Goal: Task Accomplishment & Management: Complete application form

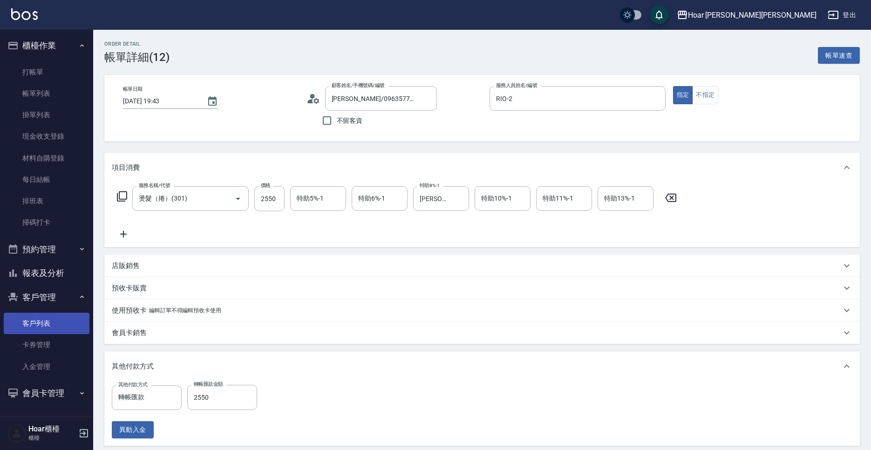
click at [39, 323] on link "客戶列表" at bounding box center [47, 323] width 86 height 21
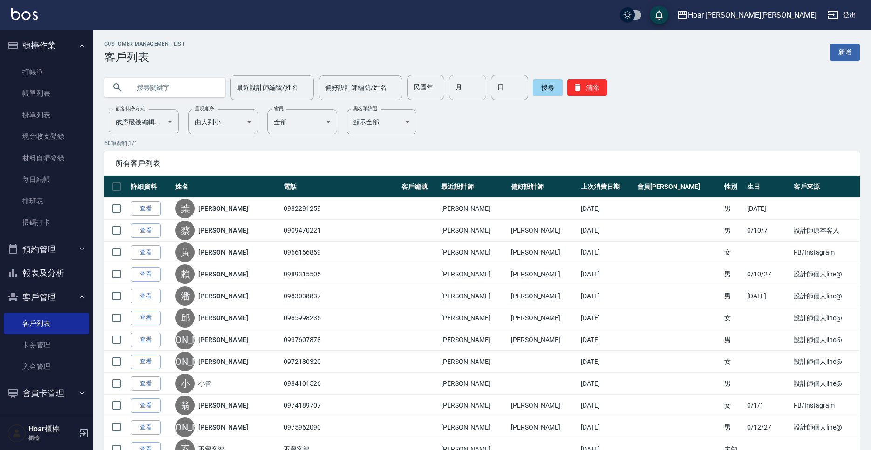
click at [171, 88] on input "text" at bounding box center [174, 87] width 88 height 25
type input "[PERSON_NAME]"
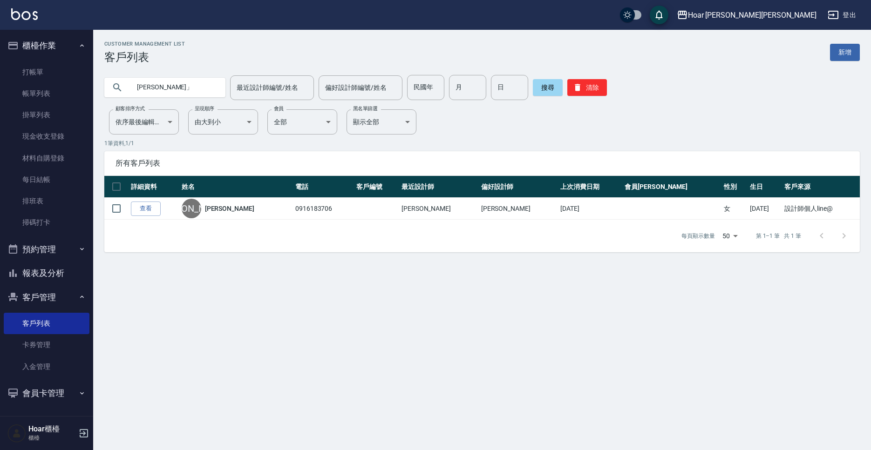
click at [185, 88] on input "[PERSON_NAME]」" at bounding box center [174, 87] width 88 height 25
type input "[PERSON_NAME]"
click at [145, 208] on link "查看" at bounding box center [146, 209] width 30 height 14
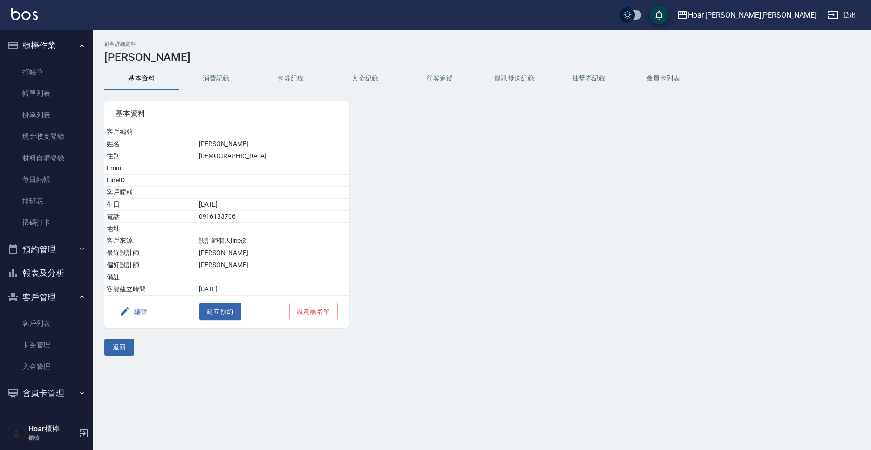
click at [217, 78] on button "消費記錄" at bounding box center [216, 79] width 75 height 22
click at [227, 82] on button "消費記錄" at bounding box center [216, 79] width 75 height 22
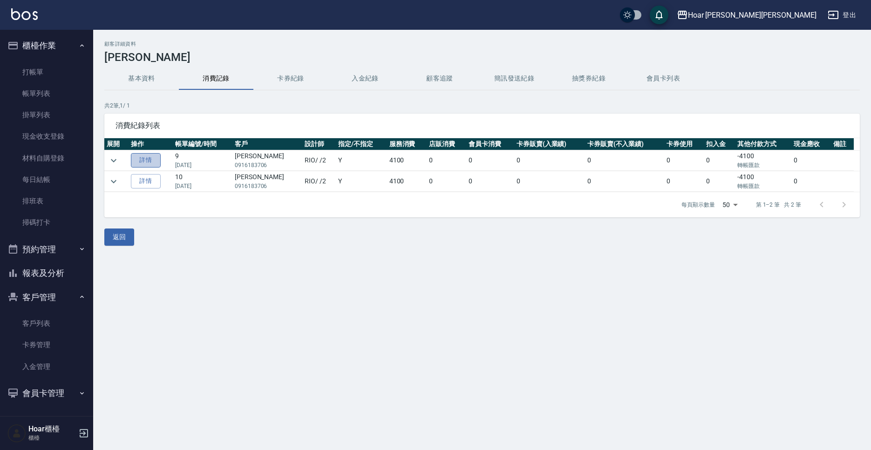
click at [158, 164] on link "詳情" at bounding box center [146, 160] width 30 height 14
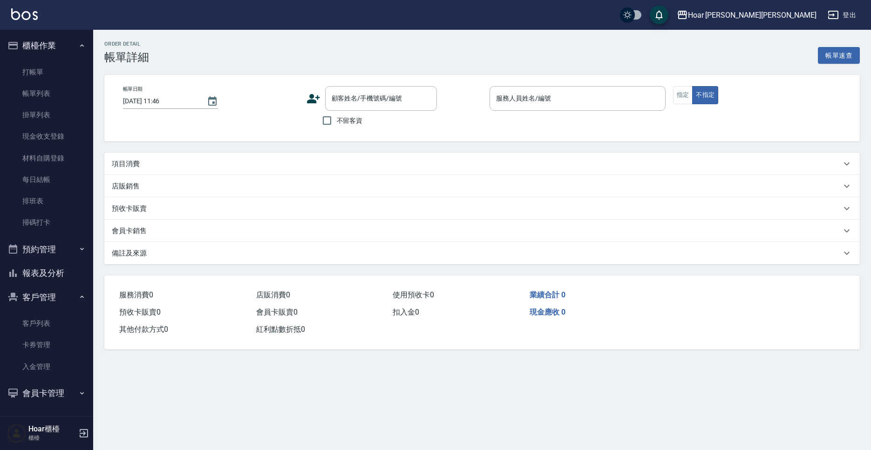
type input "[DATE] 11:27"
type input "RIO-2"
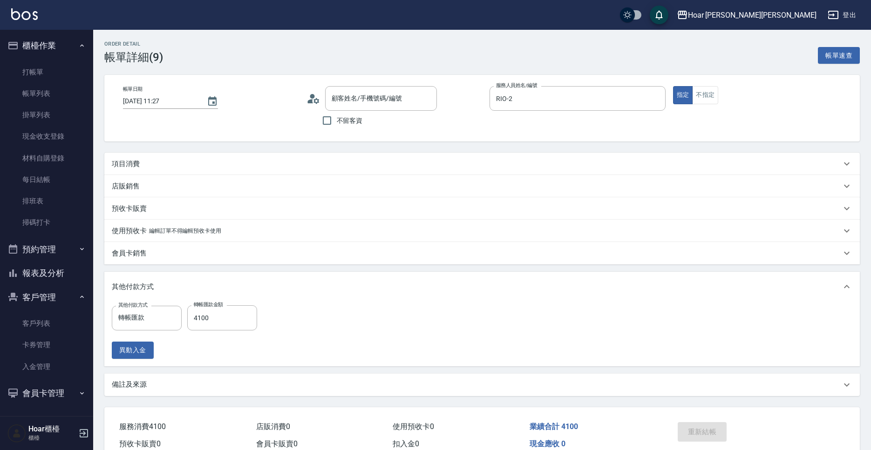
click at [174, 167] on div "項目消費" at bounding box center [477, 164] width 730 height 10
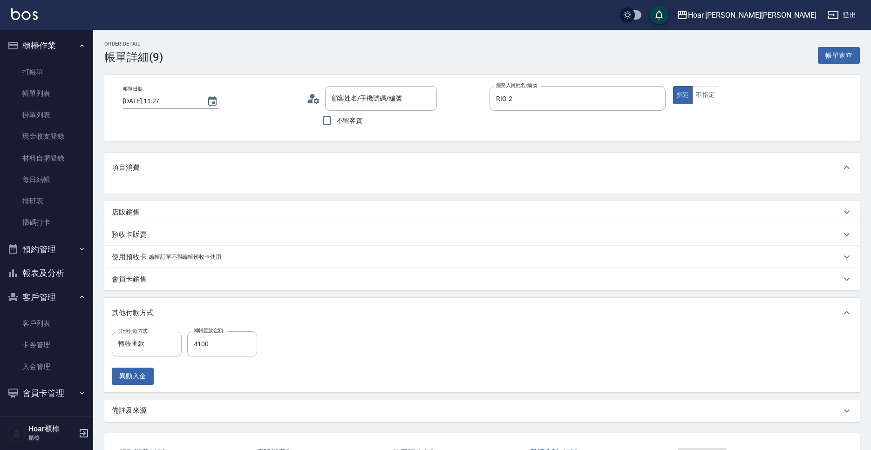
scroll to position [2, 0]
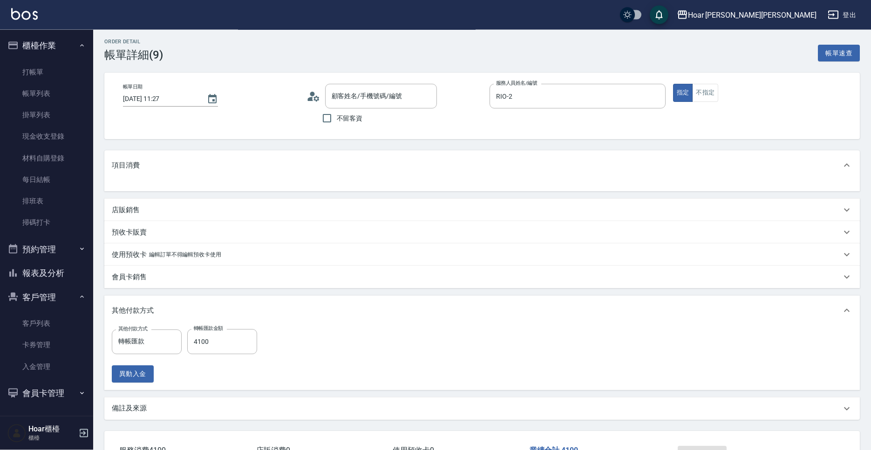
type input "[PERSON_NAME]/0916183706/"
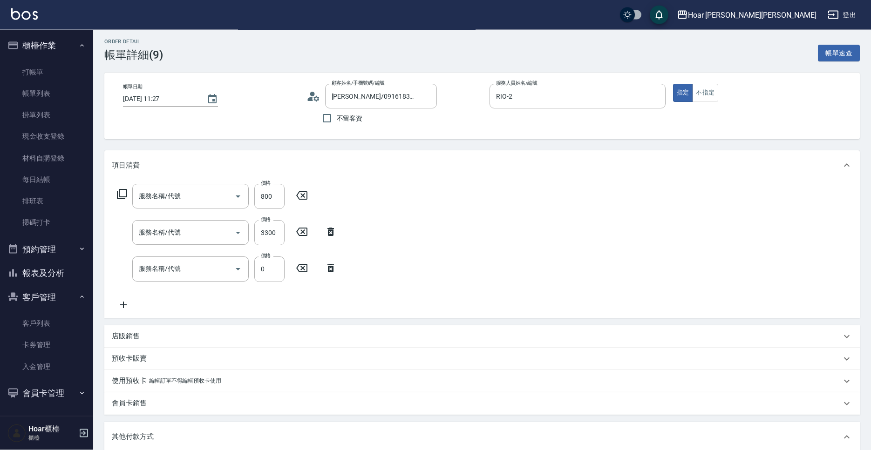
type input "剪髮(201)"
type input "燙髮（捲）(301)"
type input "3點(P3)"
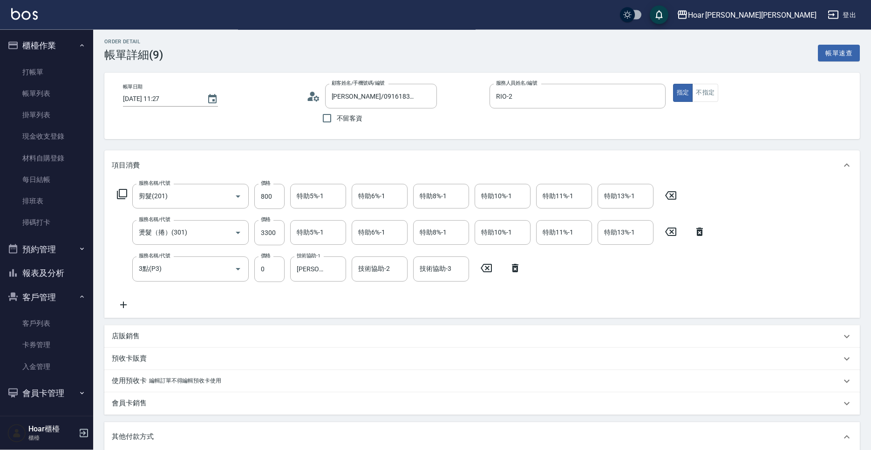
scroll to position [5, 0]
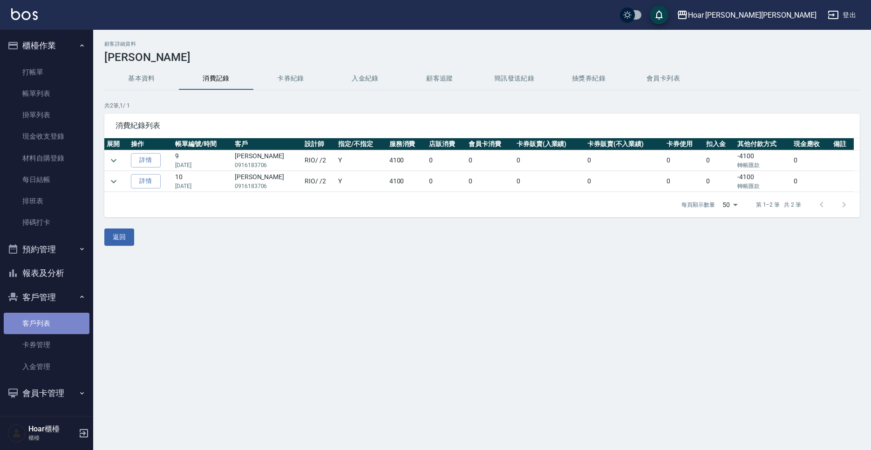
click at [43, 321] on link "客戶列表" at bounding box center [47, 323] width 86 height 21
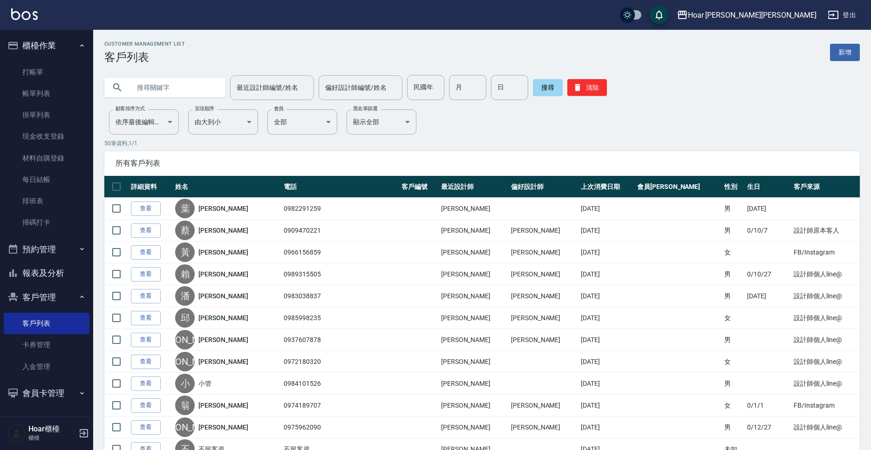
scroll to position [2, 0]
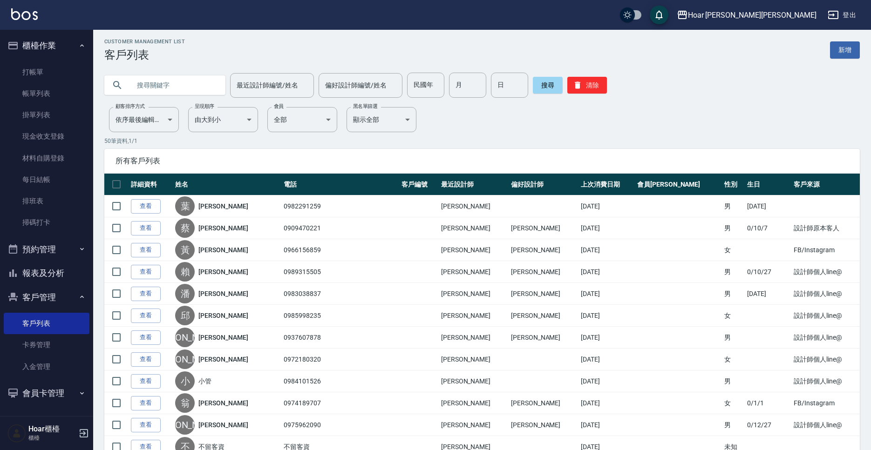
click at [853, 55] on link "新增" at bounding box center [845, 49] width 30 height 17
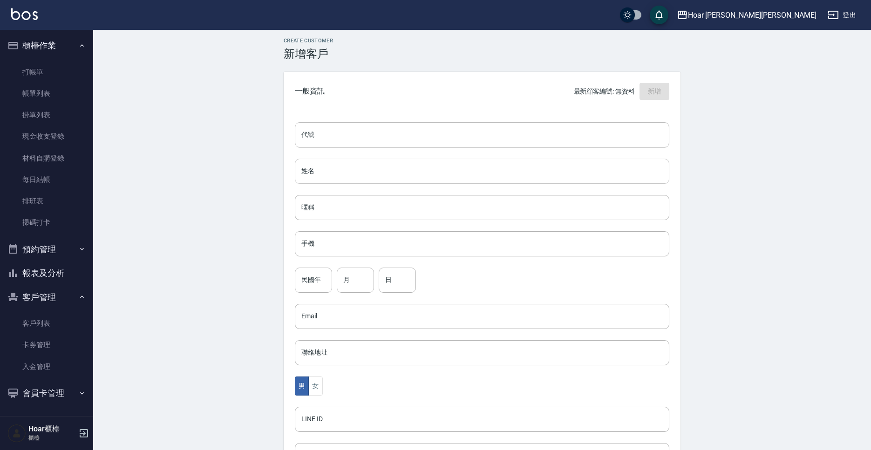
click at [443, 160] on input "姓名" at bounding box center [482, 171] width 375 height 25
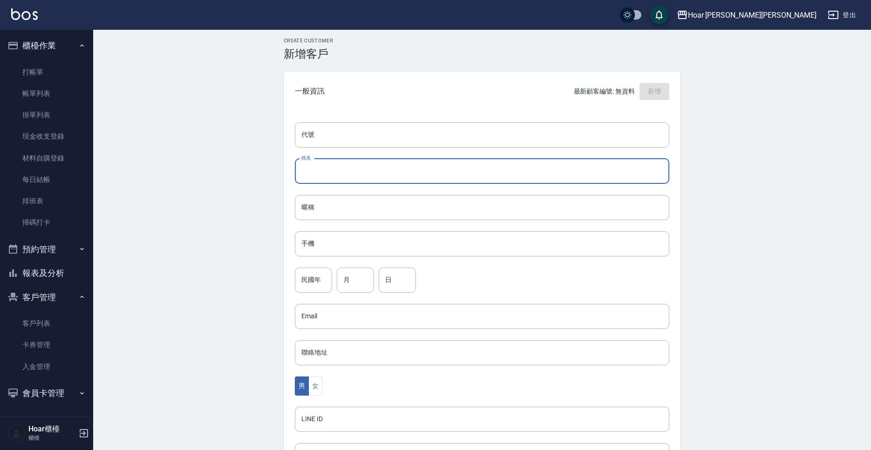
scroll to position [4, 0]
type input "[PERSON_NAME]"
click at [348, 252] on input "手機" at bounding box center [482, 243] width 375 height 25
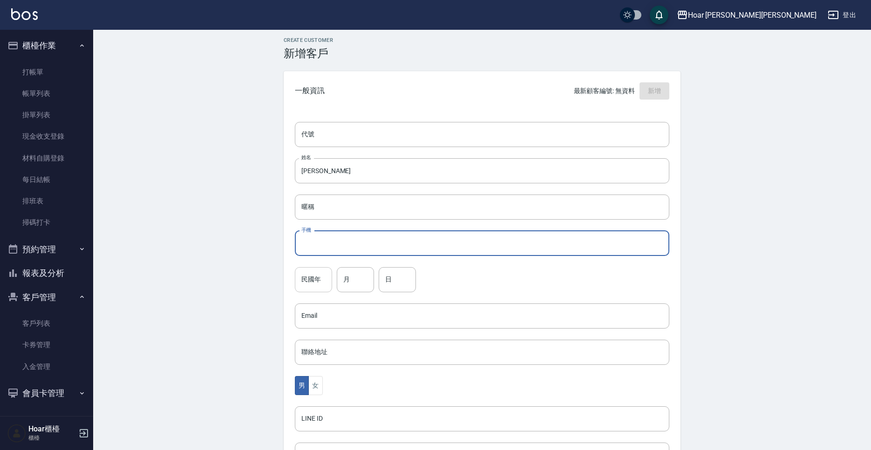
click at [318, 275] on input "民國年" at bounding box center [313, 279] width 37 height 25
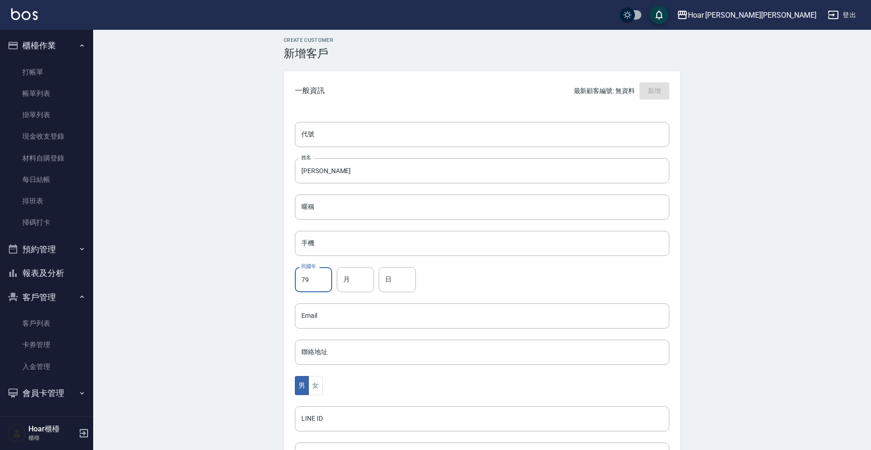
scroll to position [2, 0]
type input "79"
click at [332, 252] on input "手機" at bounding box center [482, 244] width 375 height 25
click at [355, 286] on input "月" at bounding box center [355, 281] width 37 height 25
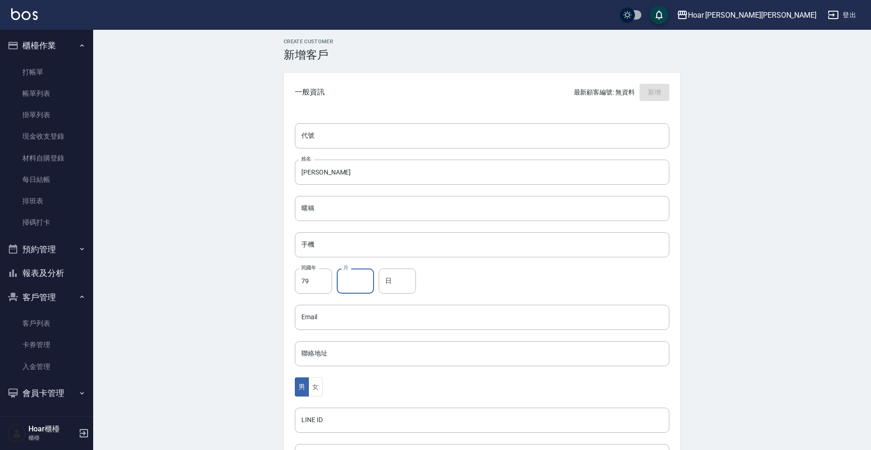
click at [360, 282] on input "月" at bounding box center [355, 281] width 37 height 25
type input "9"
click at [402, 280] on input "日" at bounding box center [397, 281] width 37 height 25
type input "17"
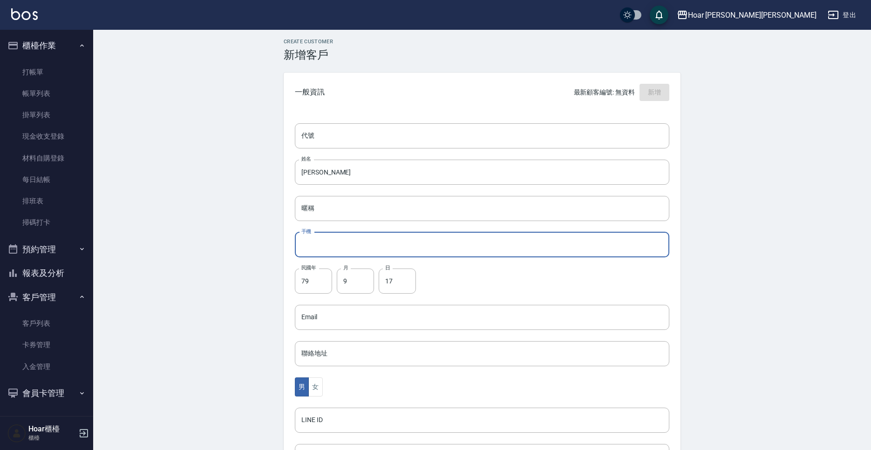
click at [337, 247] on input "手機" at bounding box center [482, 244] width 375 height 25
type input "ㄞ"
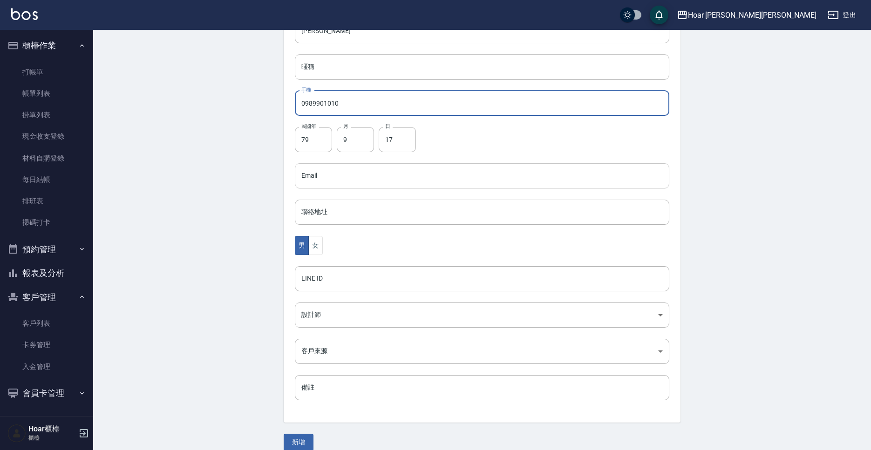
scroll to position [156, 0]
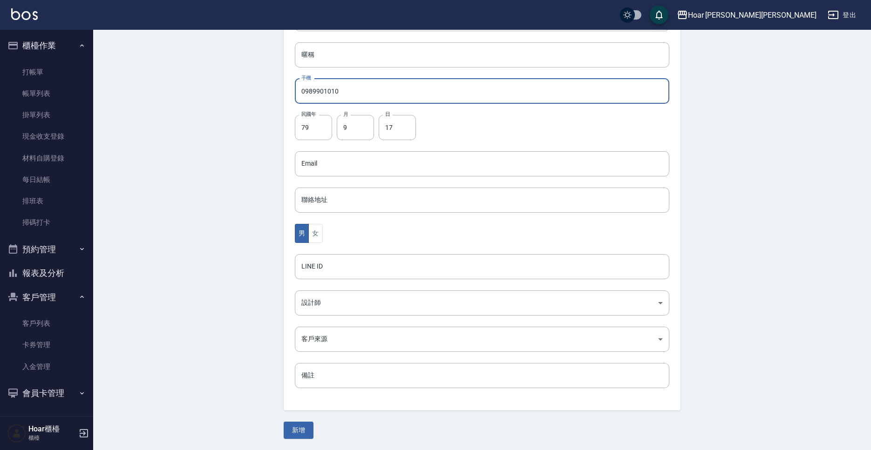
type input "0989901010"
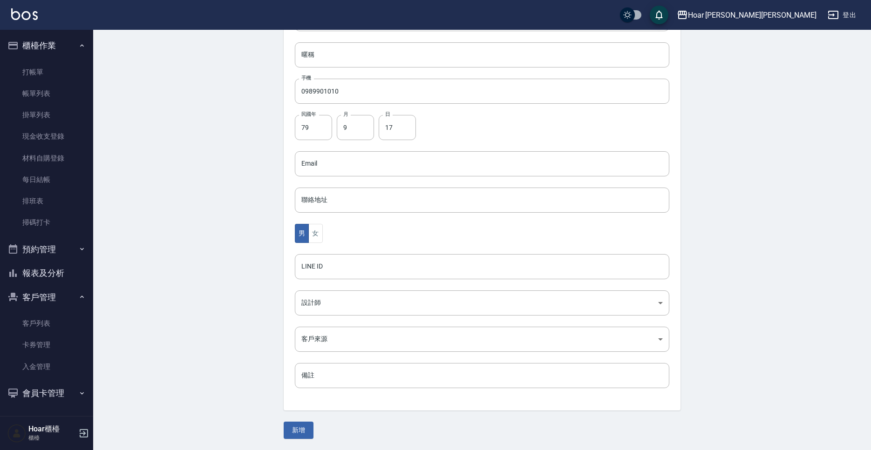
click at [323, 238] on div "男 女" at bounding box center [482, 233] width 375 height 19
click at [319, 239] on button "女" at bounding box center [315, 233] width 14 height 19
click at [327, 297] on body "Hoar [PERSON_NAME][PERSON_NAME] 登出 櫃檯作業 打帳單 帳單列表 掛單列表 現金收支登錄 材料自購登錄 每日結帳 排班表 掃碼…" at bounding box center [435, 147] width 871 height 607
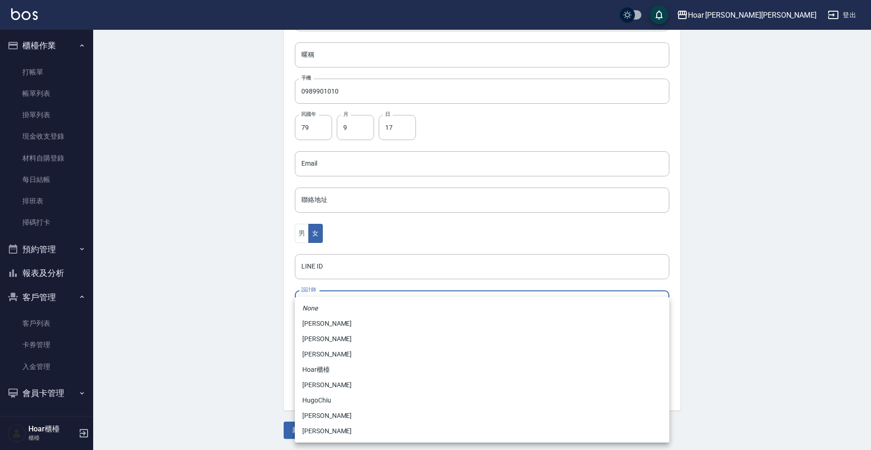
click at [347, 432] on li "[PERSON_NAME]" at bounding box center [482, 431] width 375 height 15
type input "ca54d0d9-00fe-490f-ba6a-72a5339bf885"
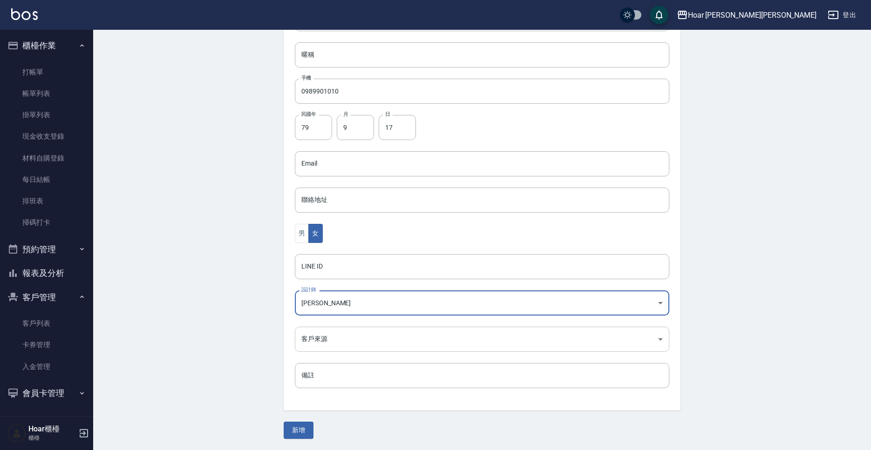
click at [313, 344] on body "Hoar [PERSON_NAME][PERSON_NAME] 登出 櫃檯作業 打帳單 帳單列表 掛單列表 現金收支登錄 材料自購登錄 每日結帳 排班表 掃碼…" at bounding box center [435, 147] width 871 height 607
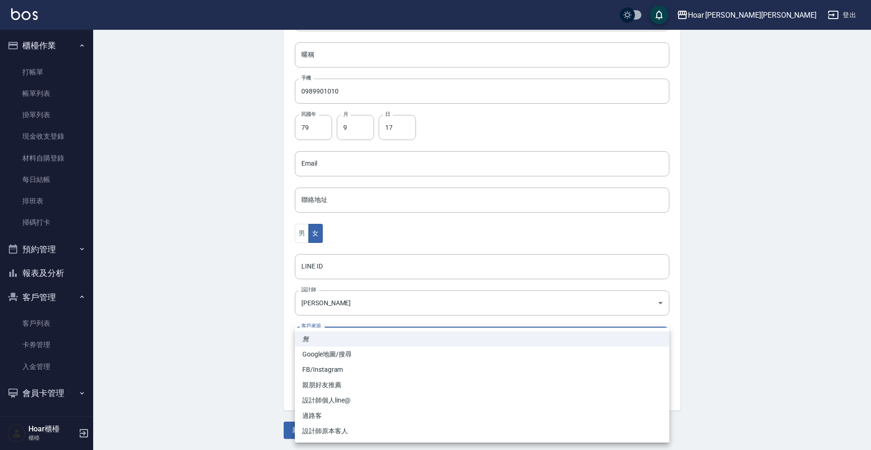
drag, startPoint x: 332, startPoint y: 371, endPoint x: 310, endPoint y: 372, distance: 21.4
click at [331, 371] on li "FB/Instagram" at bounding box center [482, 369] width 375 height 15
type input "FB/Instagram"
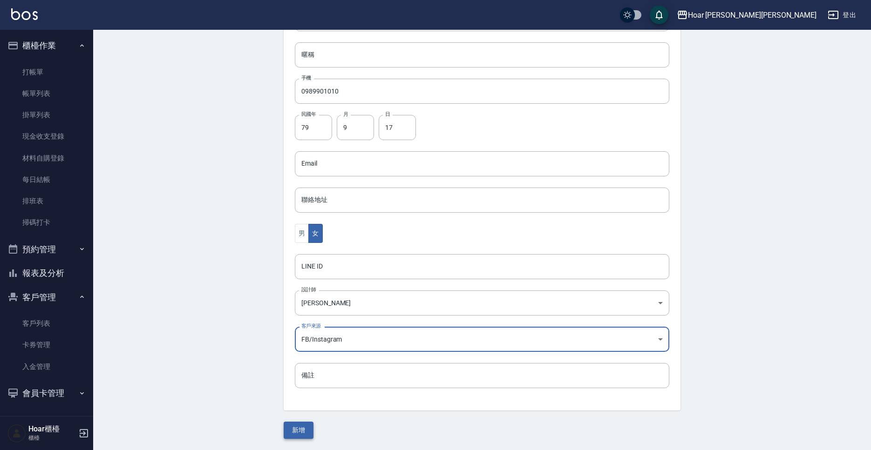
click at [292, 427] on button "新增" at bounding box center [299, 430] width 30 height 17
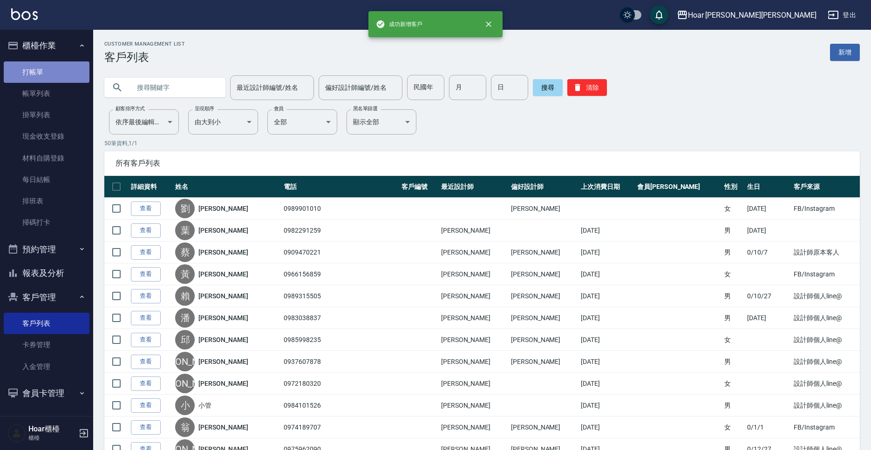
click at [43, 73] on link "打帳單" at bounding box center [47, 71] width 86 height 21
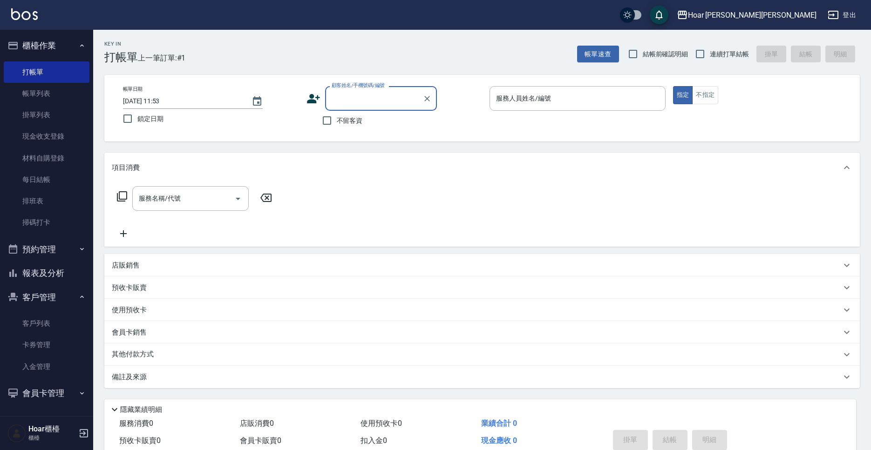
click at [354, 107] on div "顧客姓名/手機號碼/編號" at bounding box center [381, 98] width 112 height 25
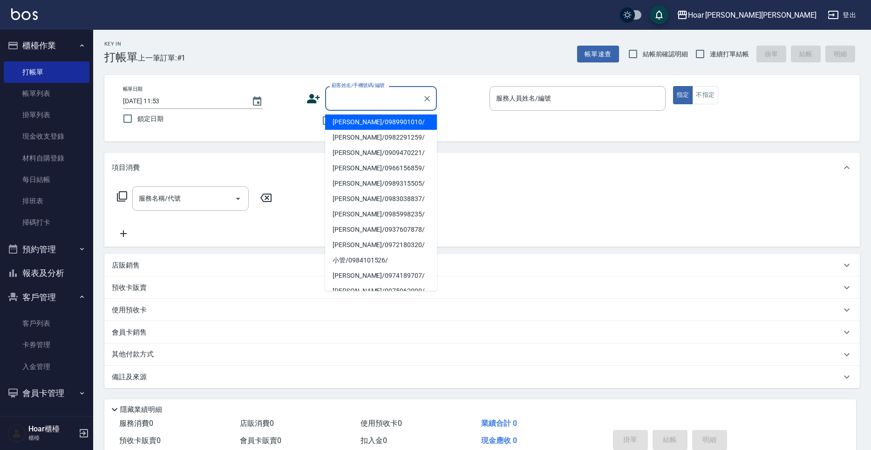
click at [356, 124] on li "[PERSON_NAME]/0989901010/" at bounding box center [381, 122] width 112 height 15
type input "[PERSON_NAME]/0989901010/"
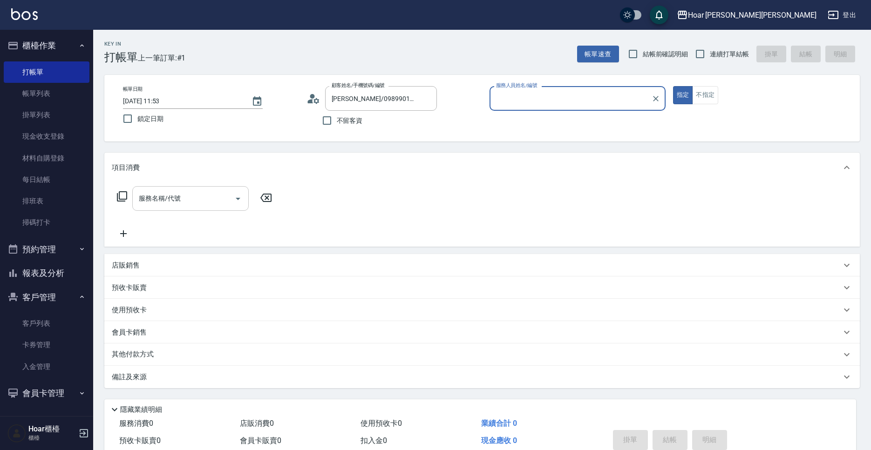
type input "Shami-3"
click at [215, 206] on input "服務名稱/代號" at bounding box center [183, 199] width 94 height 16
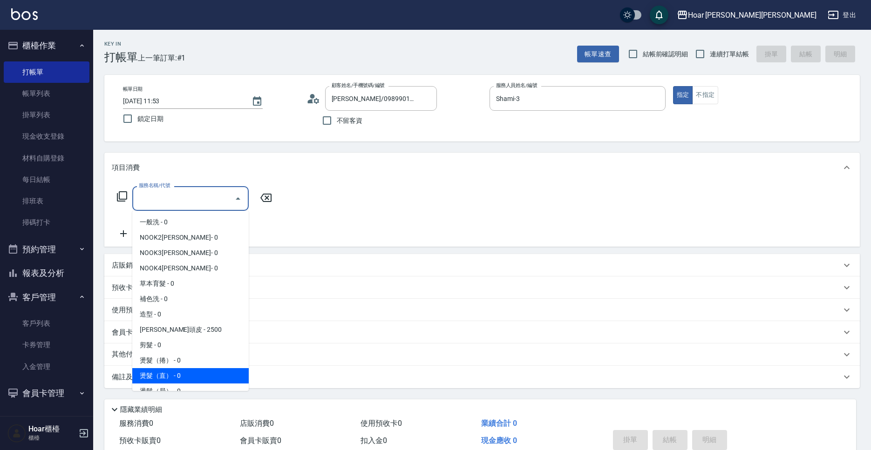
click at [179, 373] on span "燙髮（直） - 0" at bounding box center [190, 375] width 116 height 15
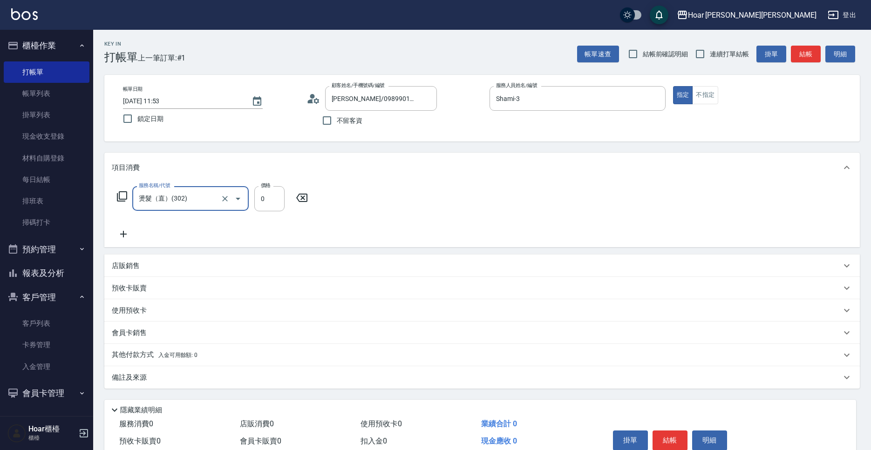
type input "燙髮（直）(302)"
click at [124, 238] on icon at bounding box center [123, 234] width 23 height 11
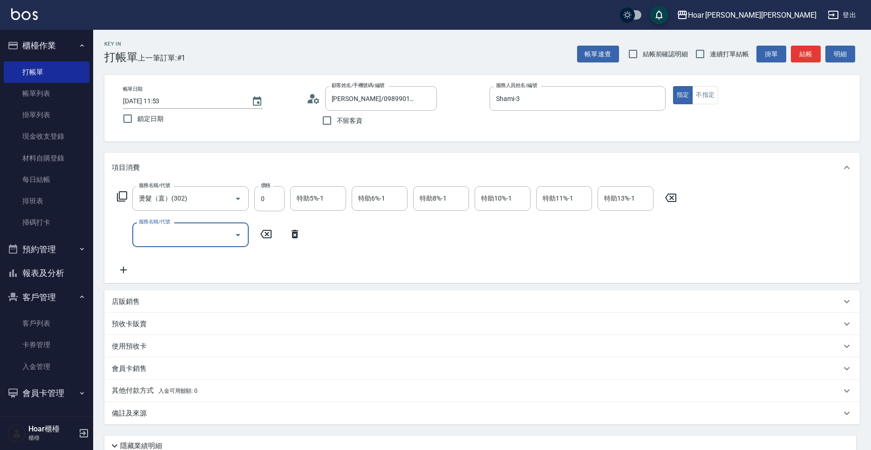
click at [185, 238] on input "服務名稱/代號" at bounding box center [183, 235] width 94 height 16
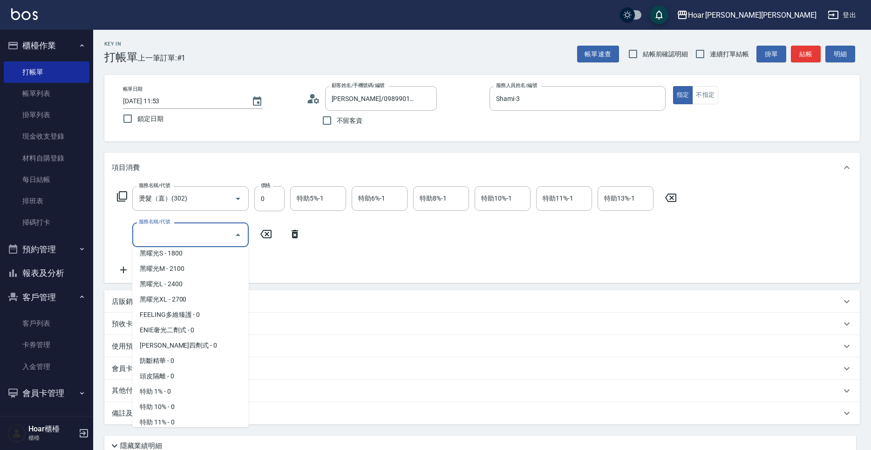
scroll to position [391, 0]
click at [184, 313] on span "FEELING多維臻護 - 0" at bounding box center [190, 313] width 116 height 15
type input "FEELING多維臻護(609)"
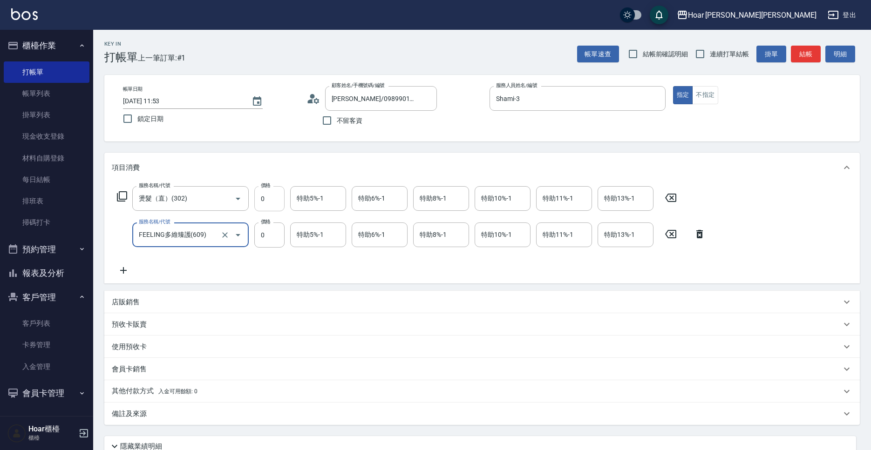
click at [272, 208] on input "0" at bounding box center [269, 198] width 30 height 25
type input "1090"
click at [268, 195] on input "0" at bounding box center [269, 198] width 30 height 25
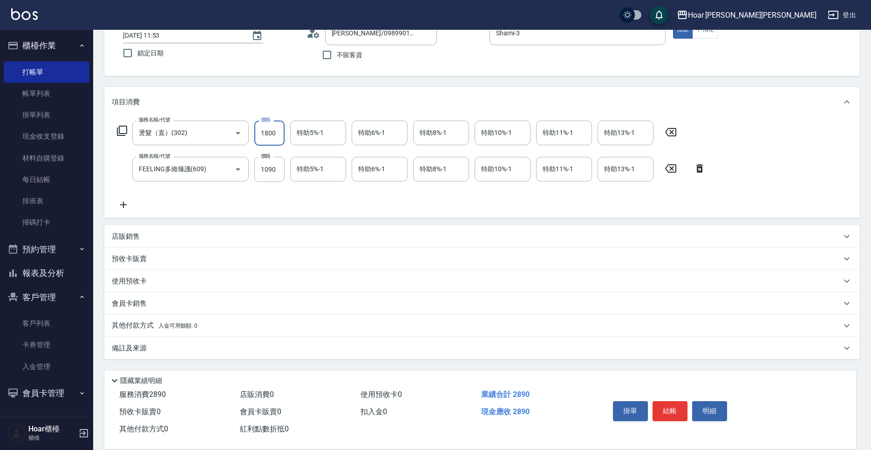
scroll to position [80, 0]
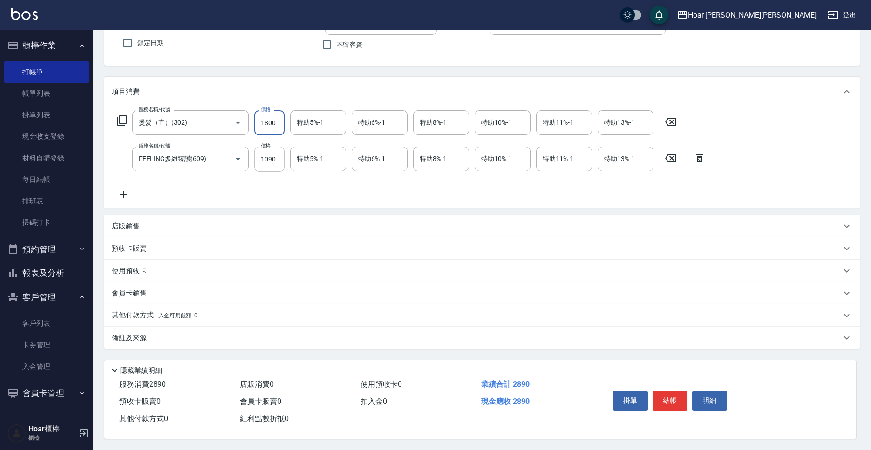
type input "1800"
click at [270, 153] on input "1090" at bounding box center [269, 159] width 30 height 25
type input "1190"
click at [632, 399] on button "掛單" at bounding box center [630, 401] width 35 height 20
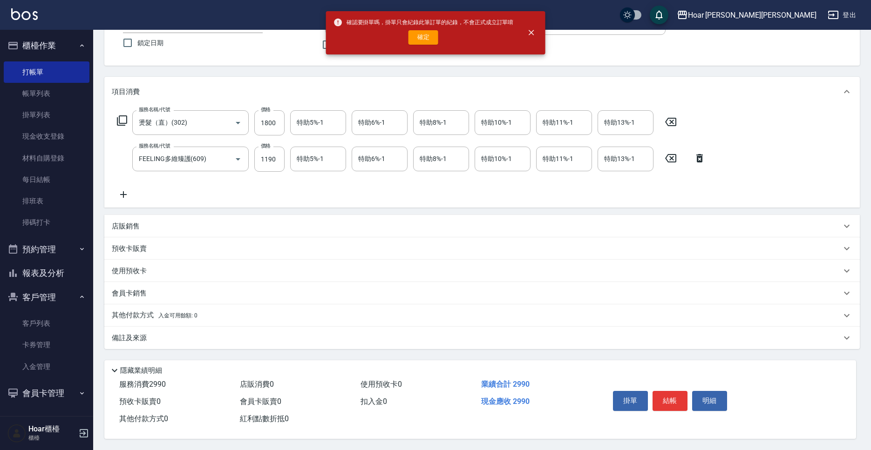
drag, startPoint x: 416, startPoint y: 41, endPoint x: 421, endPoint y: 42, distance: 5.2
click at [416, 41] on button "確定" at bounding box center [424, 37] width 30 height 14
